Goal: Information Seeking & Learning: Learn about a topic

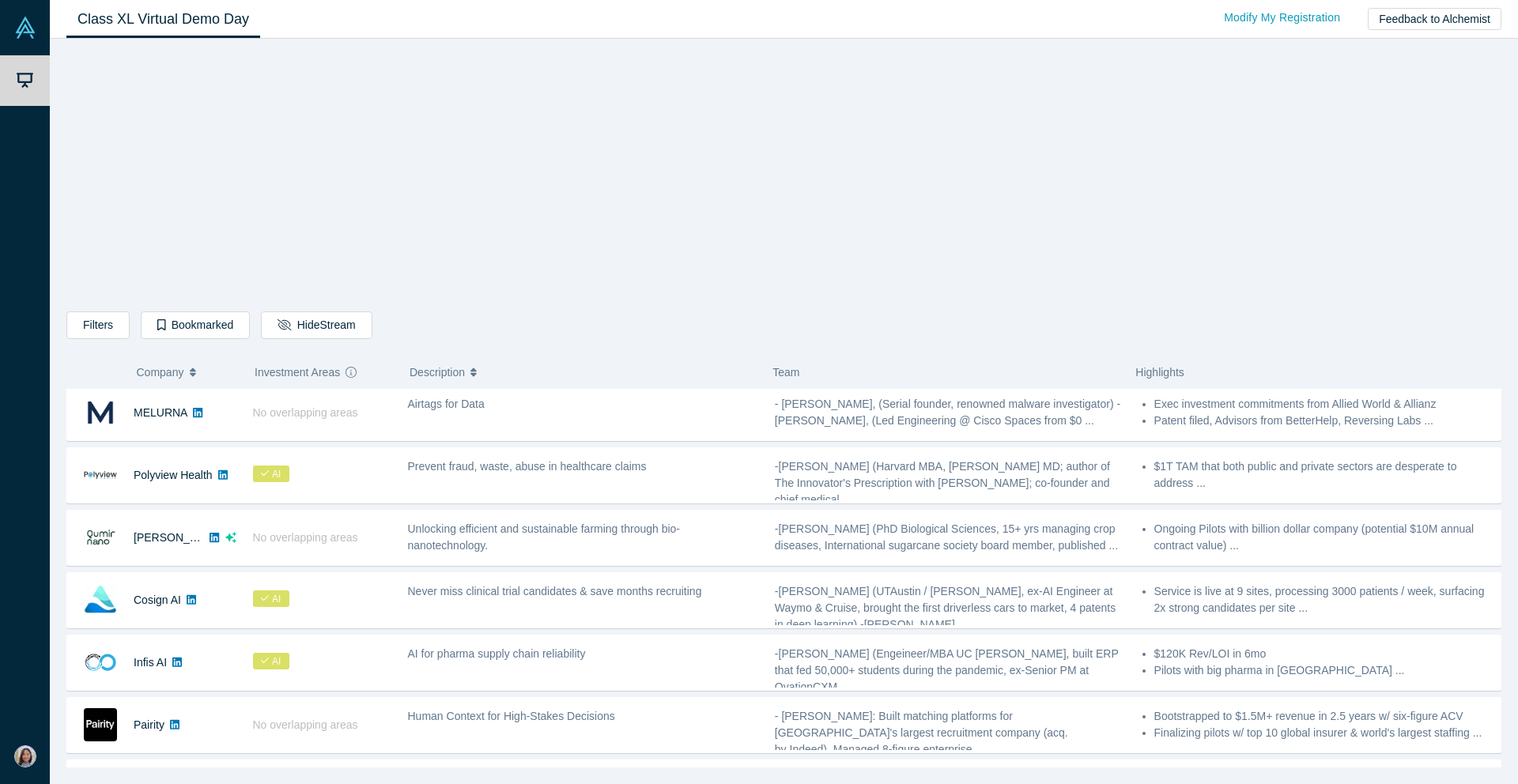
scroll to position [136, 0]
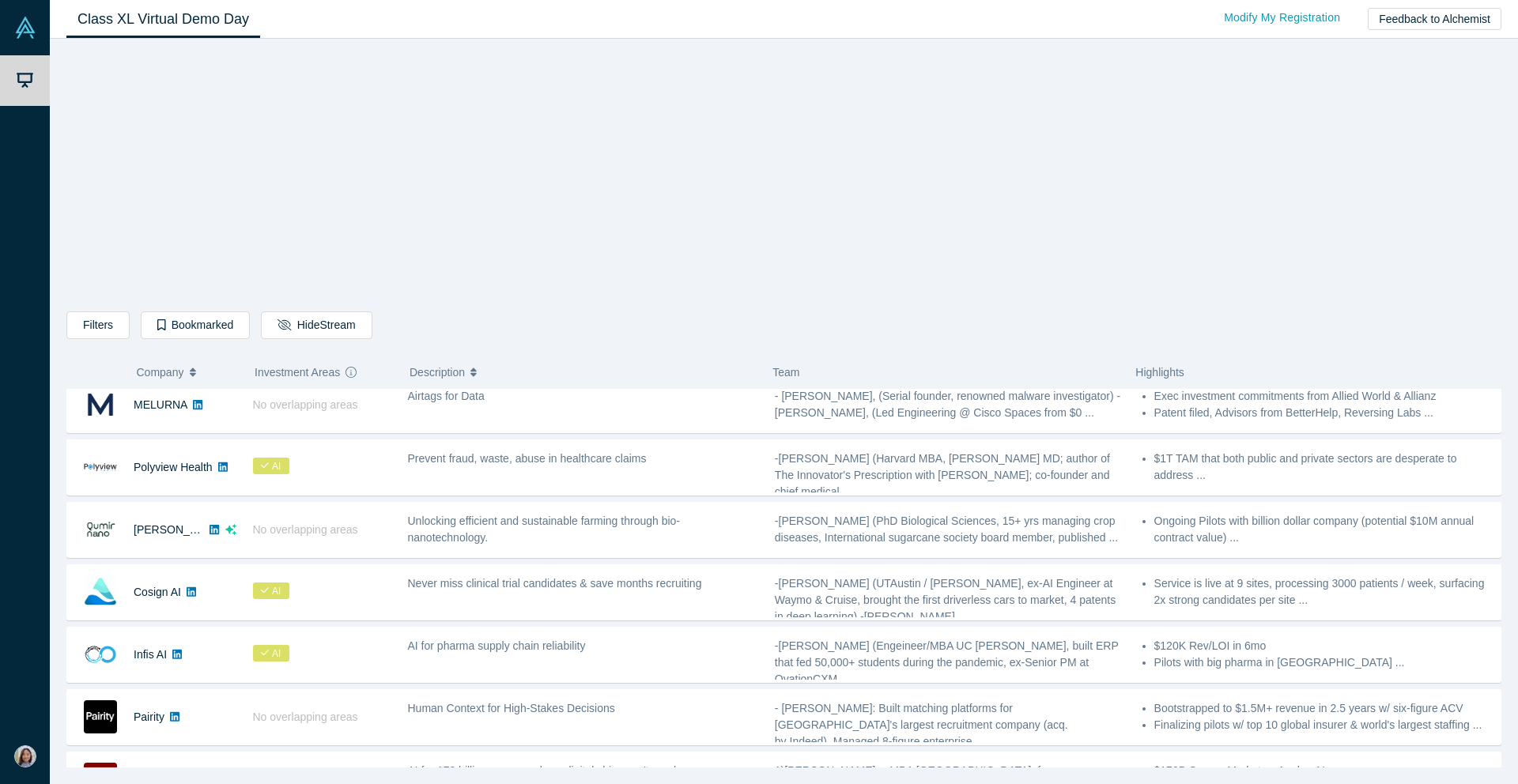
click at [170, 365] on span "Company" at bounding box center [160, 373] width 47 height 33
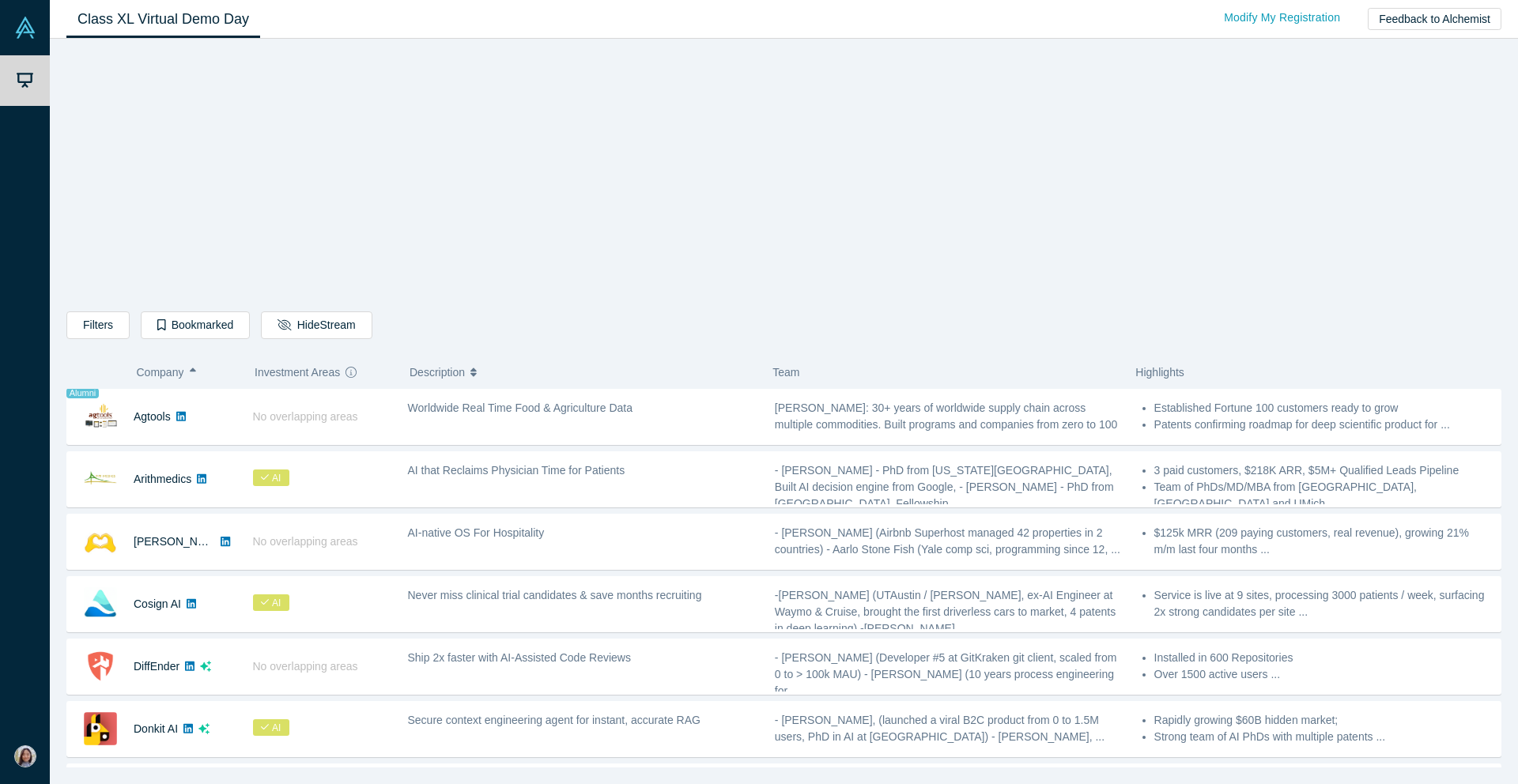
click at [1121, 226] on div "Filters AI Artificial Intelligence B2B SaaS AI (Artificial Intelligence) Data A…" at bounding box center [784, 408] width 1435 height 718
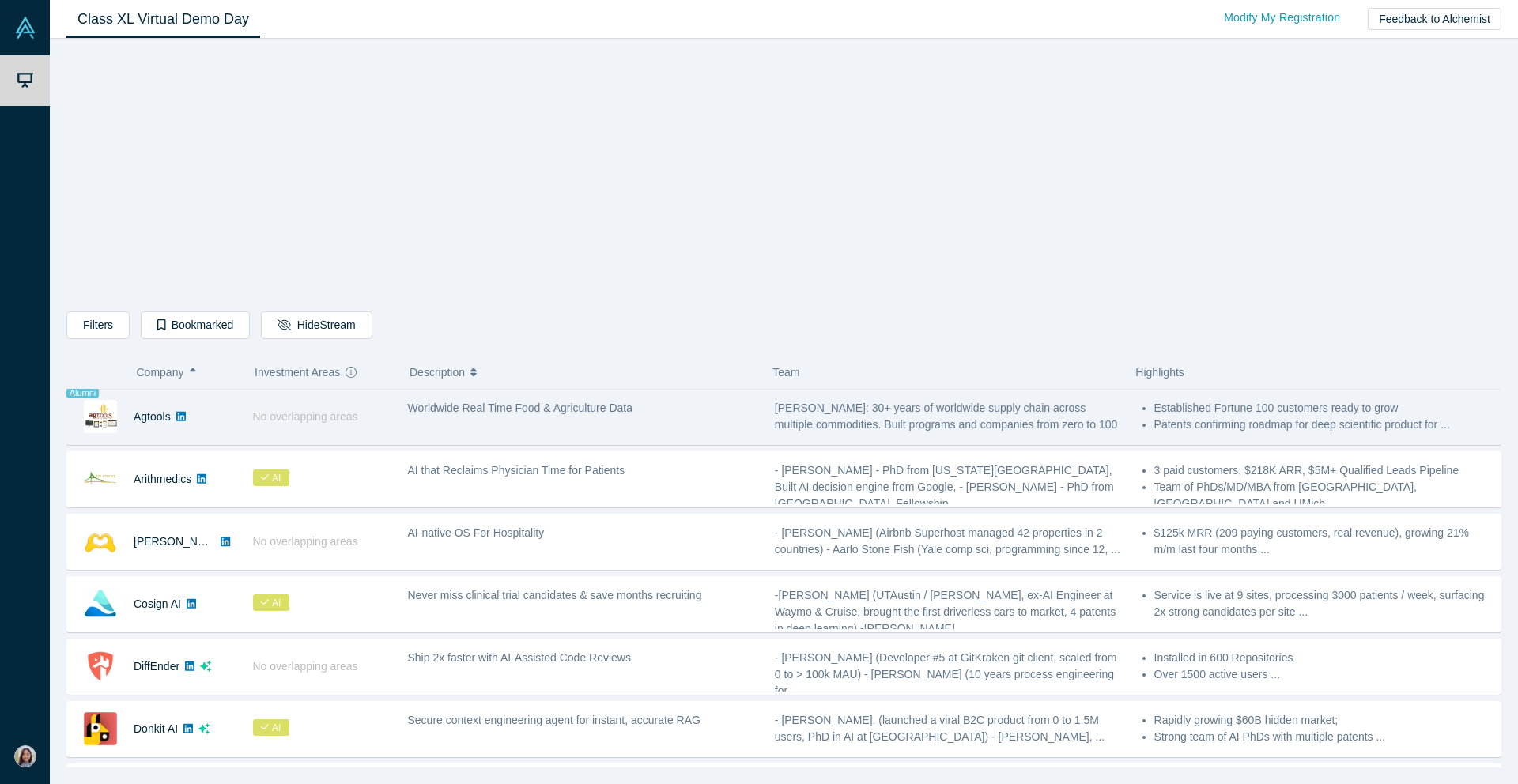
click at [426, 417] on div "Worldwide Real Time Food & Agriculture Data" at bounding box center [582, 416] width 367 height 49
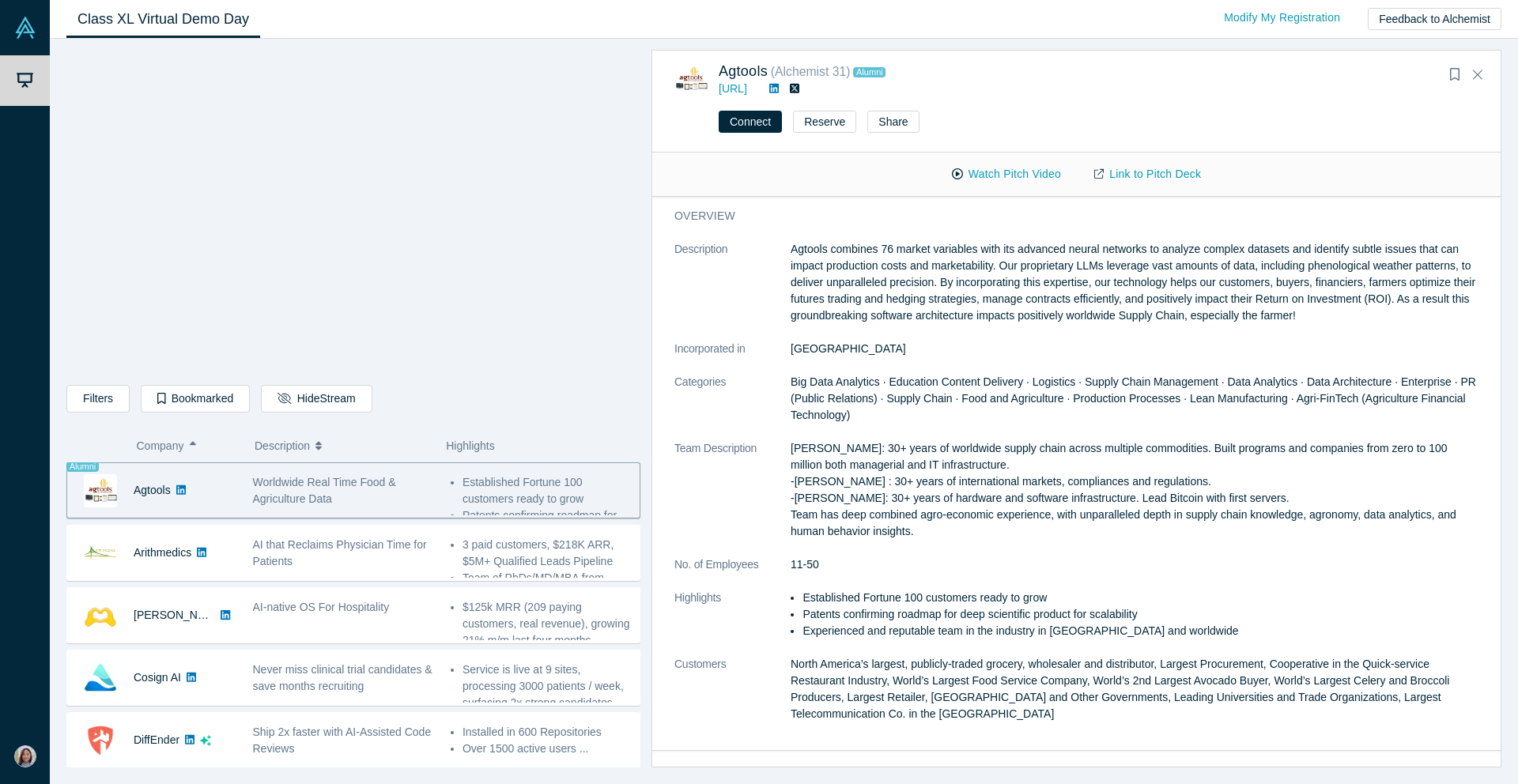
scroll to position [112, 0]
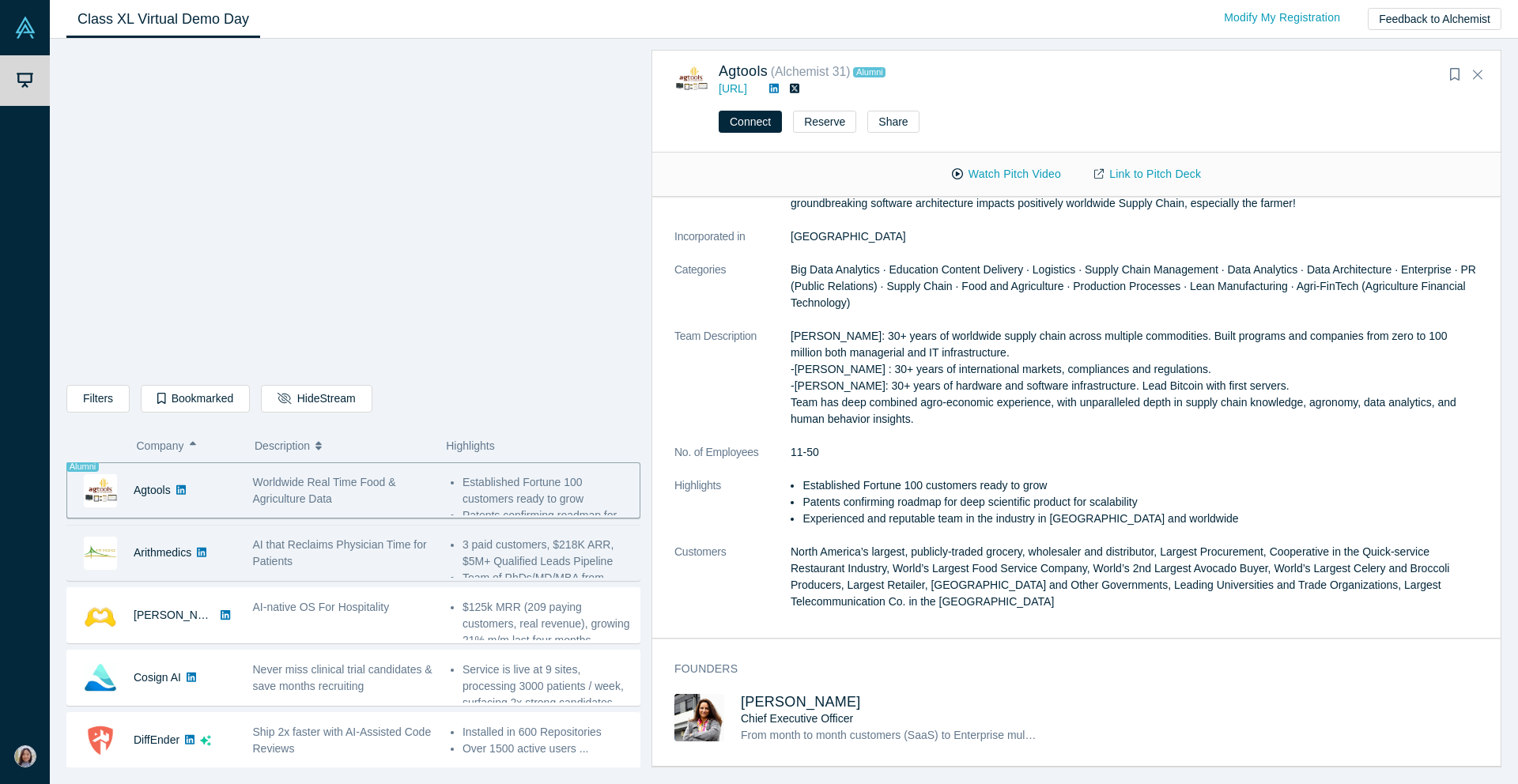
click at [343, 541] on span "AI that Reclaims Physician Time for Patients" at bounding box center [340, 553] width 174 height 29
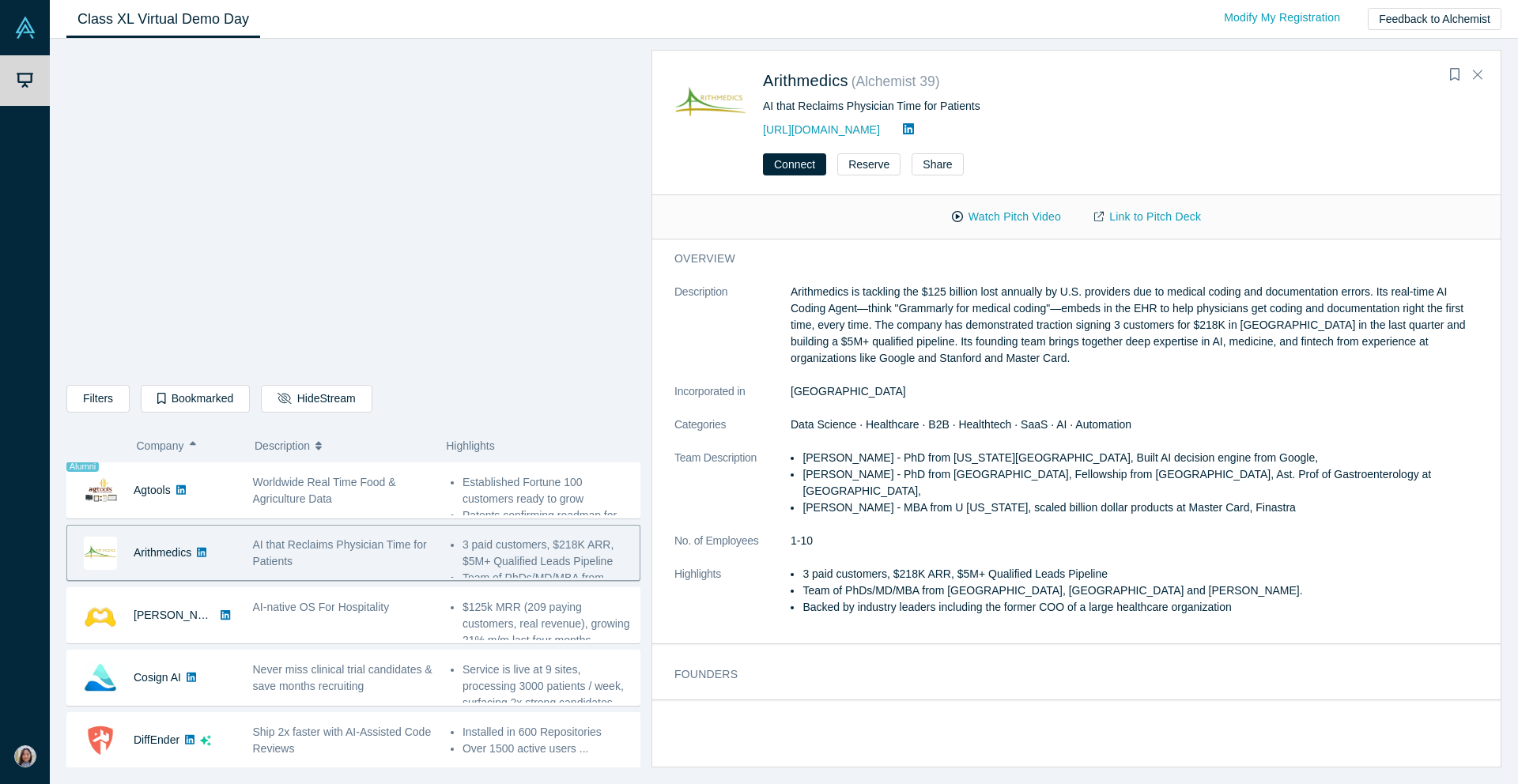
scroll to position [0, 0]
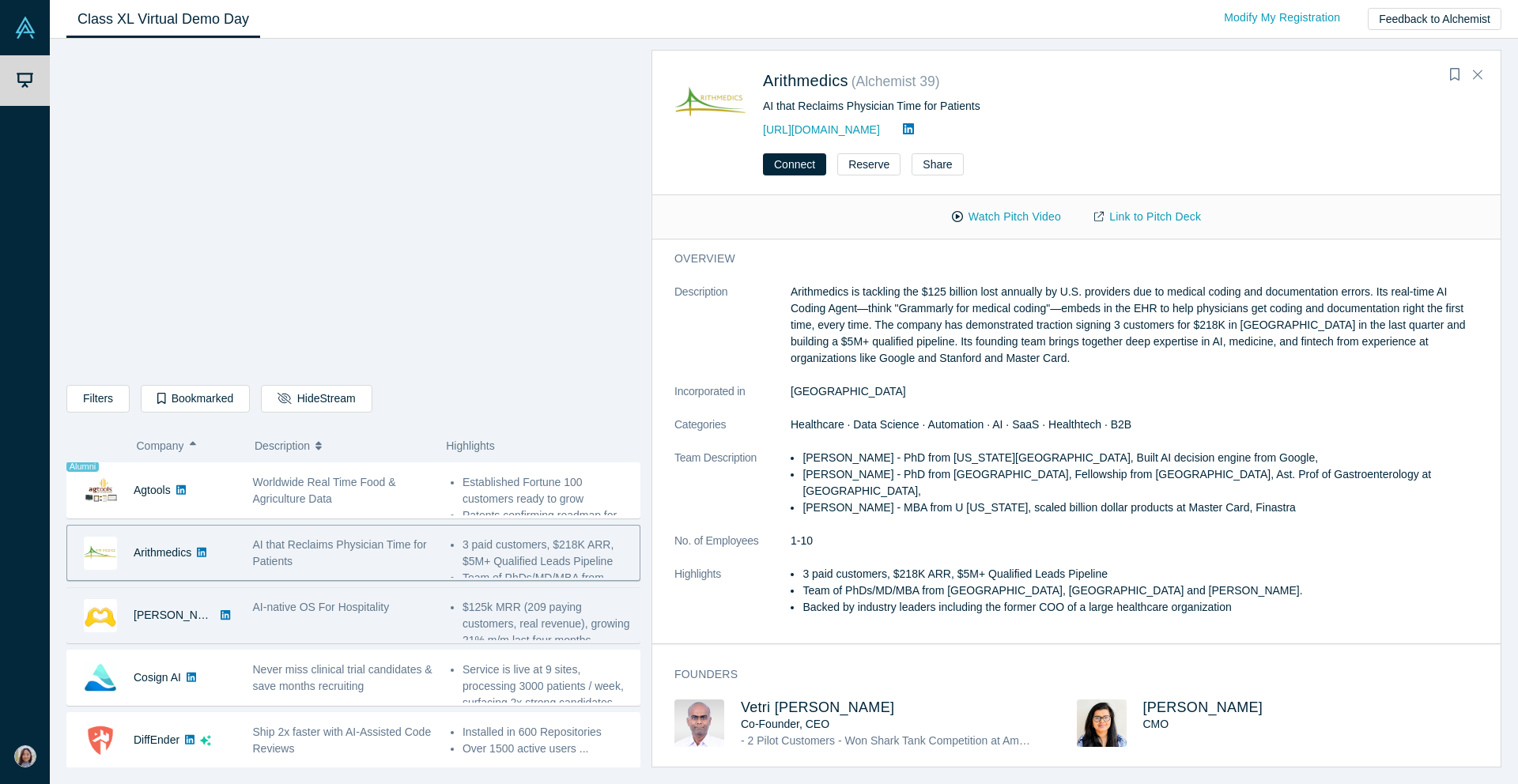
click at [348, 596] on div "AI-native OS For Hospitality" at bounding box center [343, 615] width 197 height 49
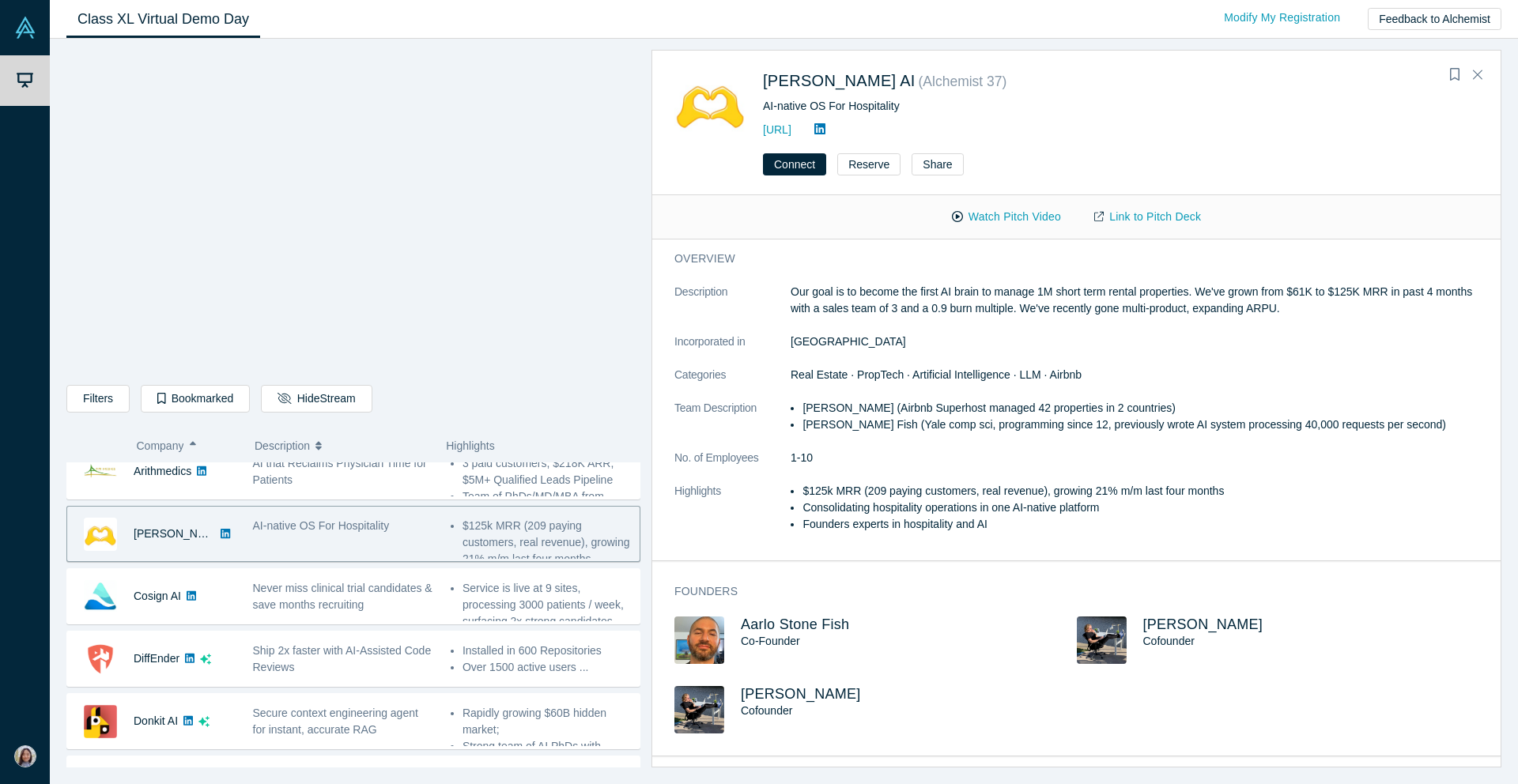
scroll to position [82, 0]
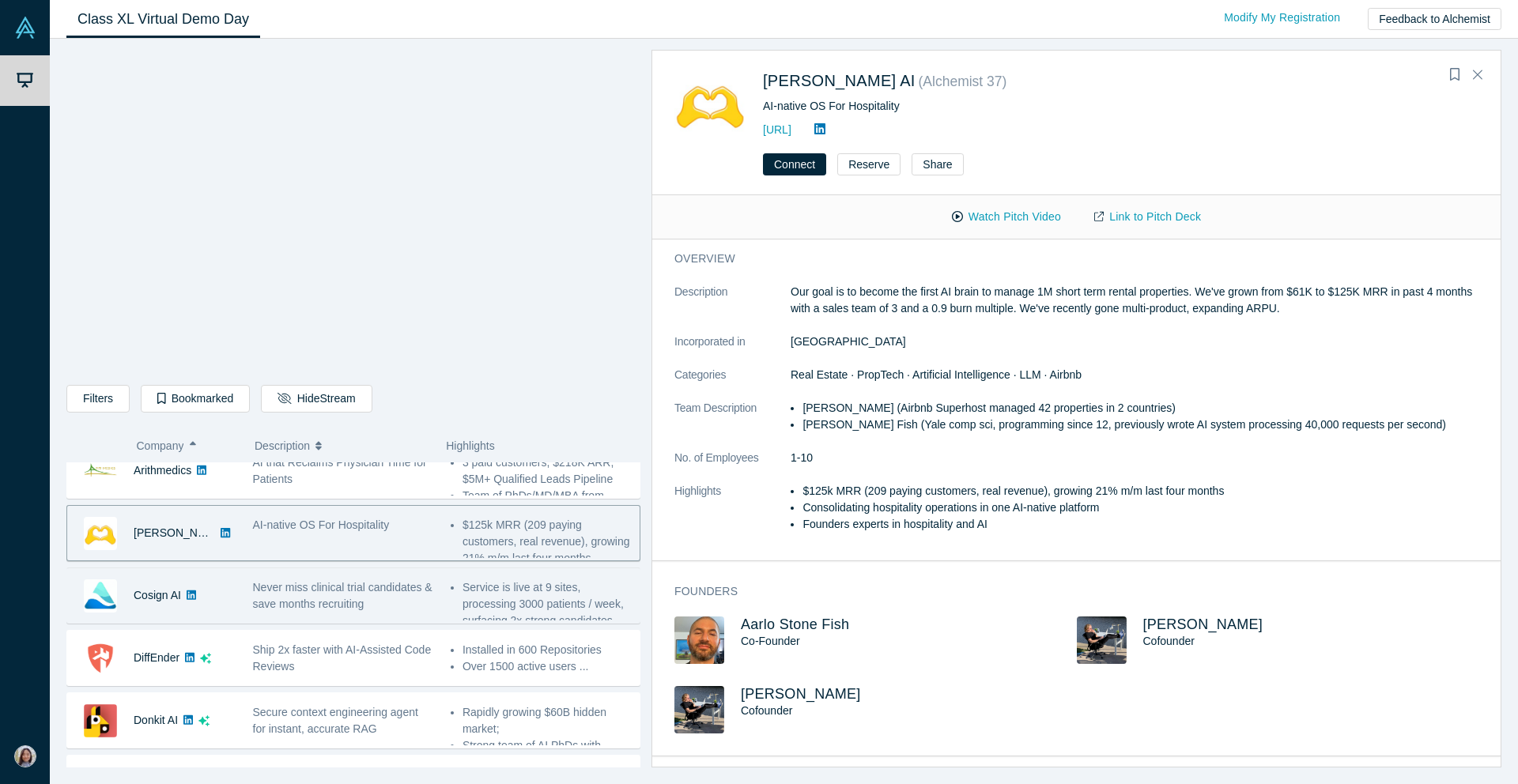
click at [346, 584] on span "Never miss clinical trial candidates & save months recruiting" at bounding box center [342, 595] width 179 height 29
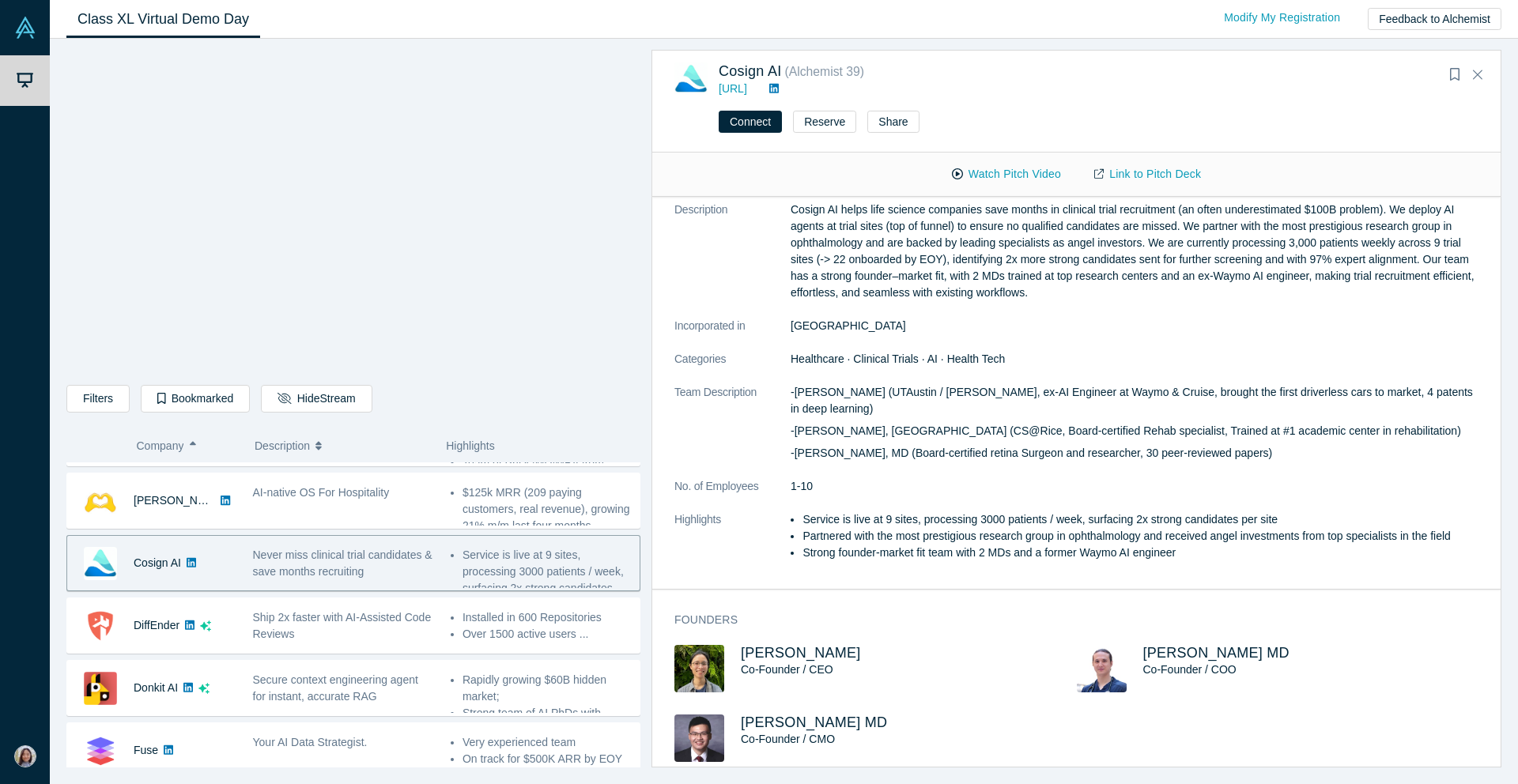
scroll to position [0, 0]
